Goal: Register for event/course

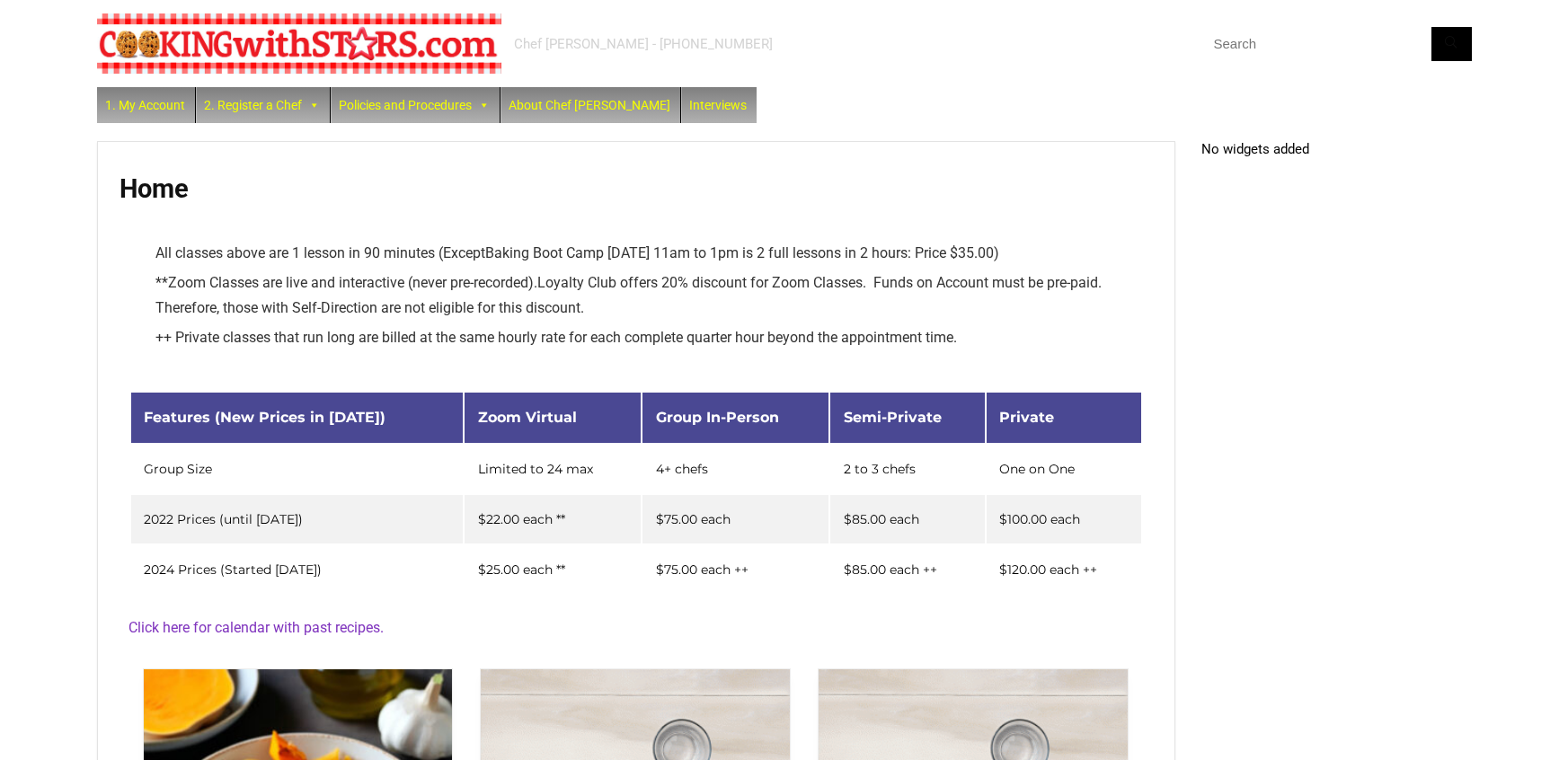
scroll to position [664, 0]
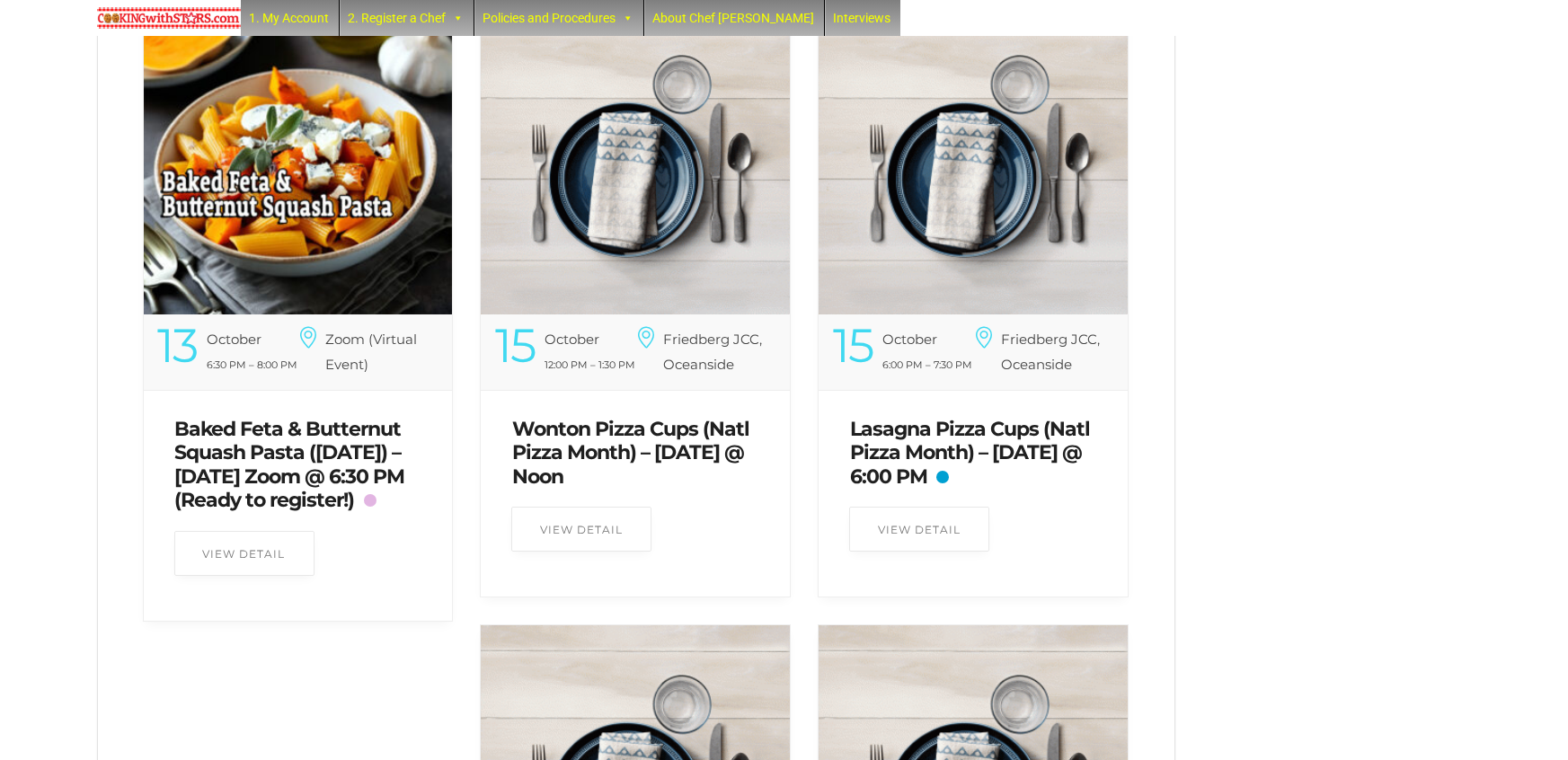
click at [207, 479] on link "Baked Feta & Butternut Squash Pasta ([DATE]) – [DATE] Zoom @ 6:30 PM (Ready to …" at bounding box center [291, 464] width 230 height 95
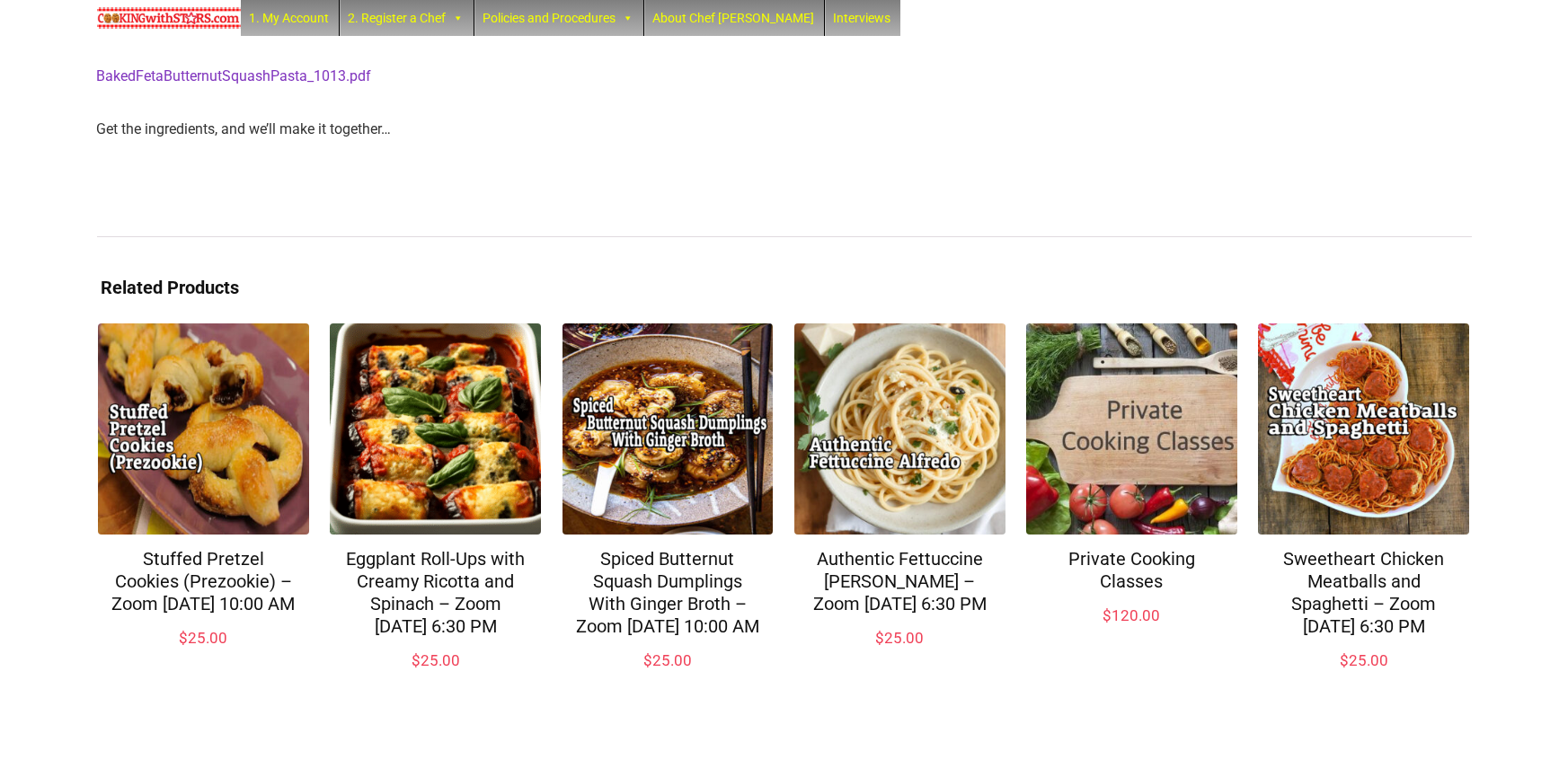
scroll to position [714, 0]
click at [181, 23] on img at bounding box center [169, 18] width 144 height 22
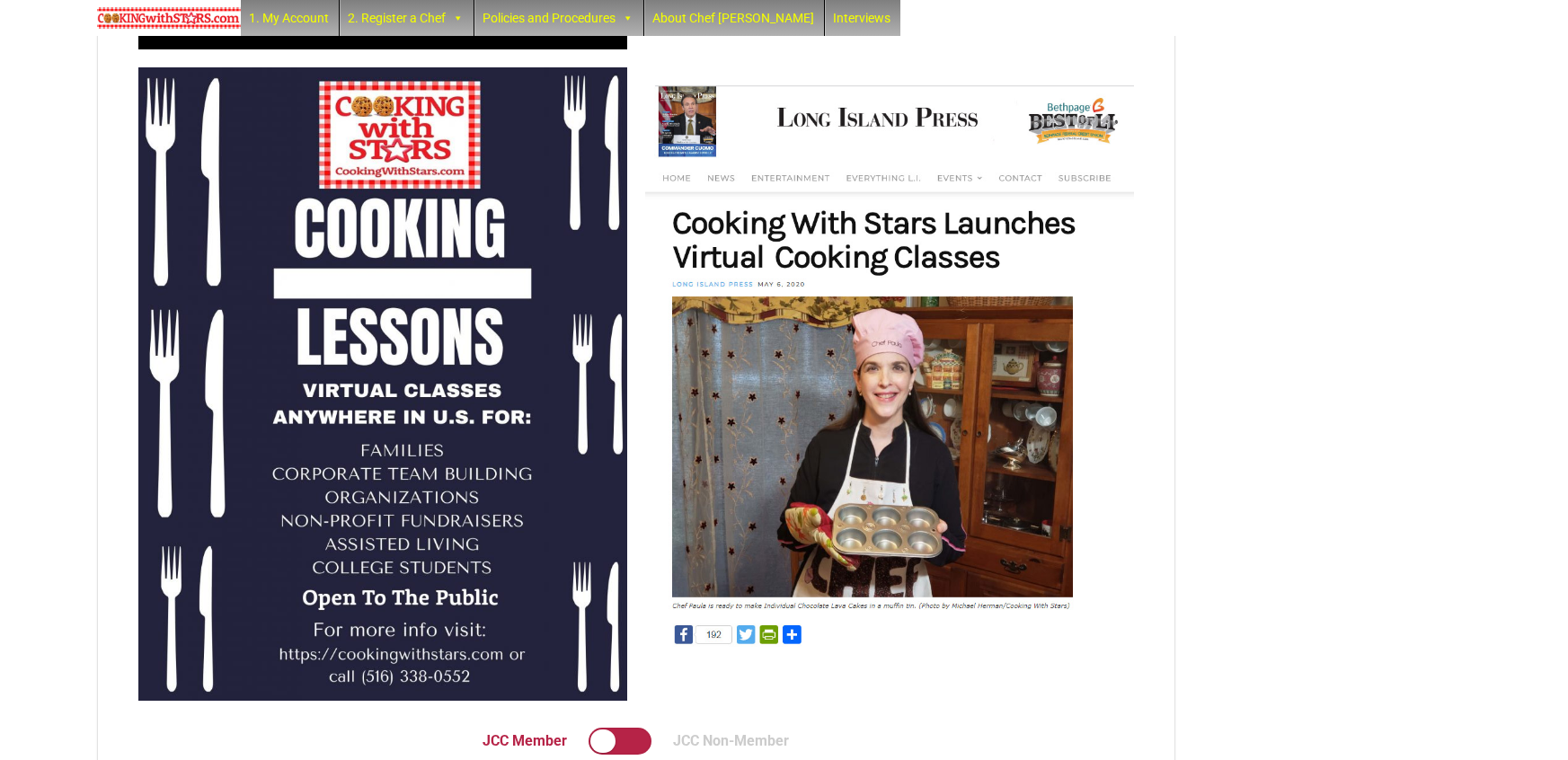
scroll to position [4487, 0]
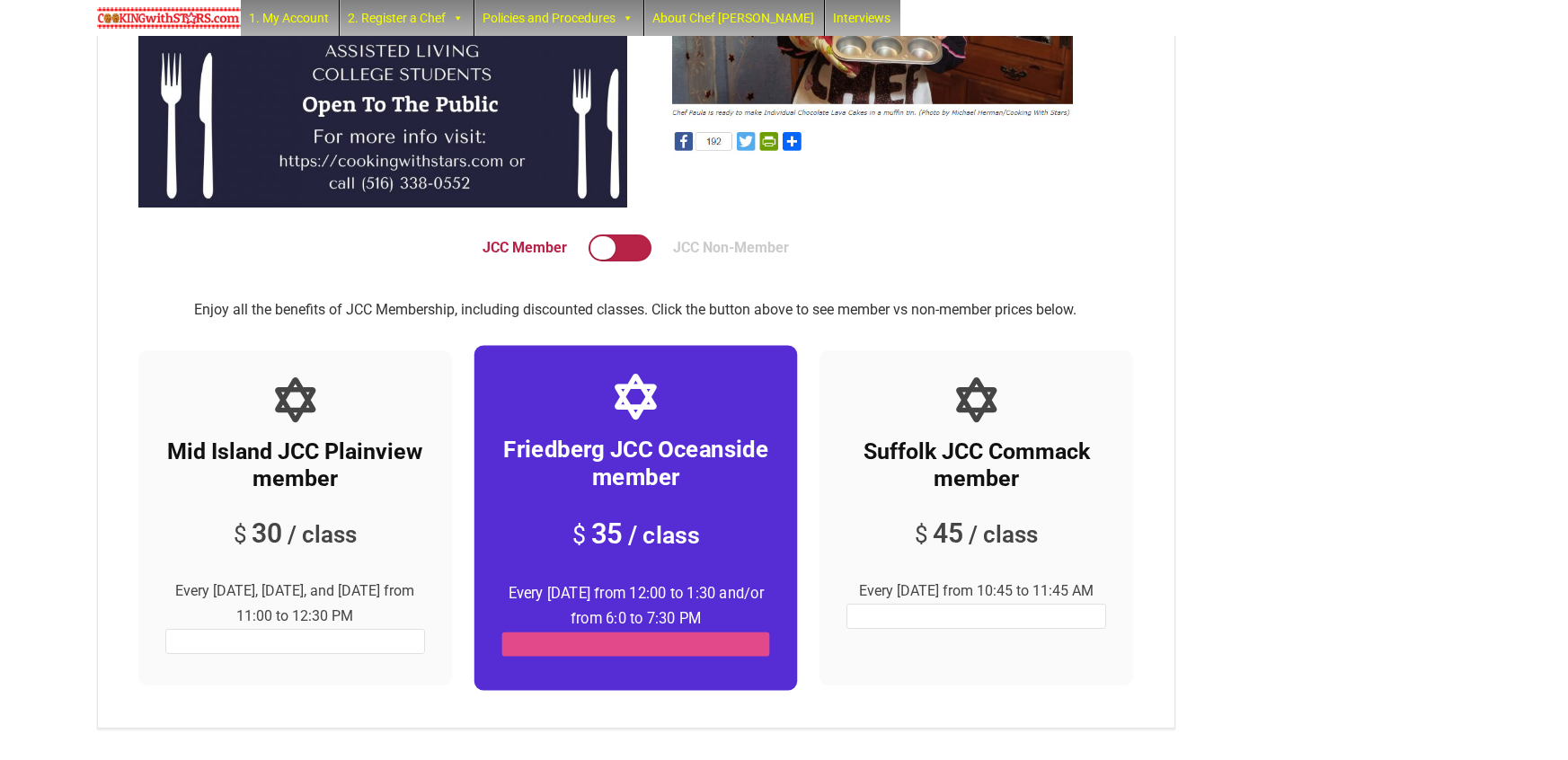
click at [559, 447] on h2 "Friedberg JCC Oceanside member" at bounding box center [635, 464] width 268 height 56
click at [591, 657] on div "Friedberg JCC Oceanside member $ 35 / class Every Wednesday from 12:00 to 1:30 …" at bounding box center [636, 517] width 324 height 345
click at [591, 649] on link at bounding box center [635, 644] width 268 height 25
